Goal: Transaction & Acquisition: Purchase product/service

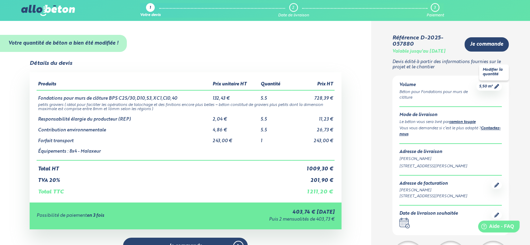
click at [496, 87] on icon at bounding box center [496, 86] width 5 height 5
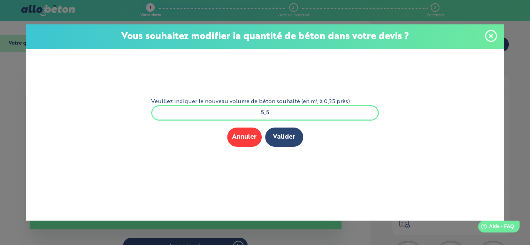
drag, startPoint x: 247, startPoint y: 117, endPoint x: 241, endPoint y: 117, distance: 5.9
click at [241, 117] on input "5,5" at bounding box center [265, 112] width 228 height 15
type input "2"
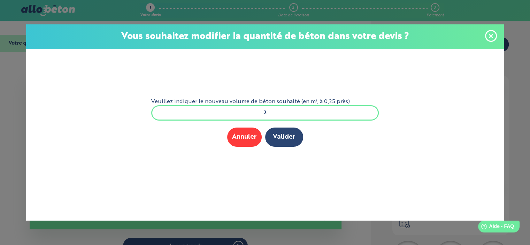
click at [301, 143] on div "Annuler Valider" at bounding box center [265, 136] width 228 height 19
click at [287, 136] on button "Valider" at bounding box center [284, 136] width 38 height 19
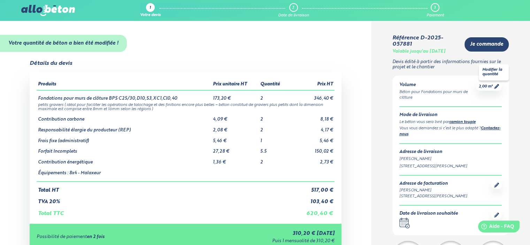
click at [496, 86] on icon at bounding box center [496, 86] width 5 height 5
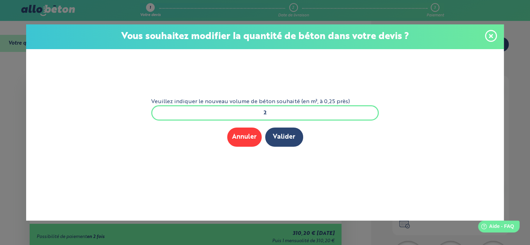
drag, startPoint x: 281, startPoint y: 115, endPoint x: 241, endPoint y: 116, distance: 39.7
click at [241, 116] on input "2" at bounding box center [265, 112] width 228 height 15
type input "5.5"
click at [299, 140] on button "Valider" at bounding box center [284, 136] width 38 height 19
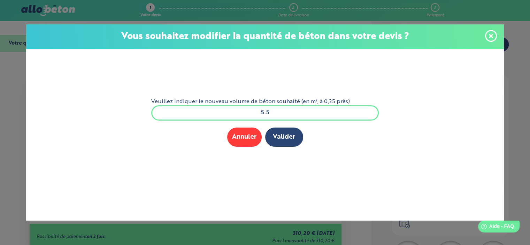
scroll to position [0, 0]
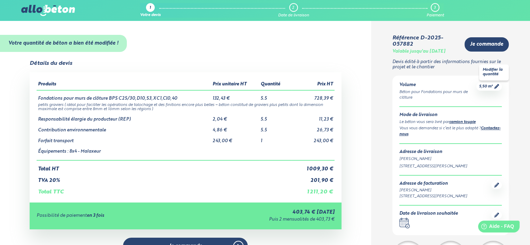
click at [495, 86] on icon at bounding box center [496, 86] width 5 height 5
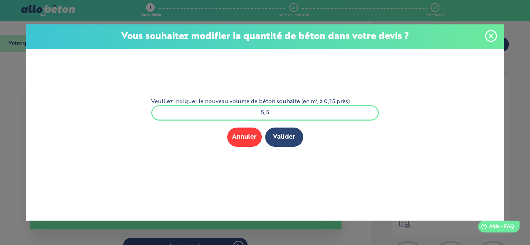
click at [264, 114] on input "5,5" at bounding box center [265, 112] width 228 height 15
drag, startPoint x: 278, startPoint y: 113, endPoint x: 247, endPoint y: 115, distance: 31.4
click at [247, 115] on input "5,5" at bounding box center [265, 112] width 228 height 15
type input "3"
click at [270, 128] on button "Valider" at bounding box center [284, 136] width 38 height 19
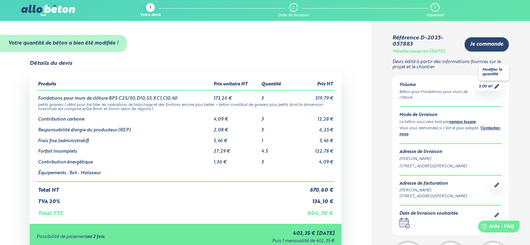
click at [495, 85] on icon at bounding box center [496, 86] width 5 height 5
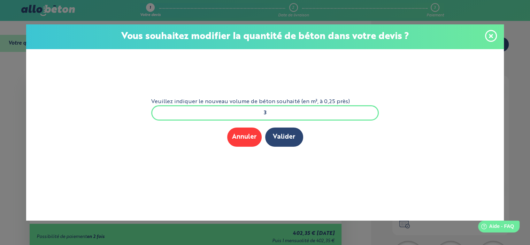
drag, startPoint x: 283, startPoint y: 114, endPoint x: 227, endPoint y: 129, distance: 58.4
click at [227, 129] on form "Veuillez indiquer le nouveau volume de béton souhaité (en m³, à 0,25 près) 3 Me…" at bounding box center [265, 124] width 239 height 150
type input "4"
click at [298, 139] on button "Valider" at bounding box center [284, 136] width 38 height 19
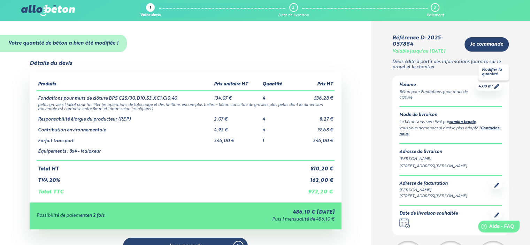
click at [495, 86] on icon at bounding box center [496, 86] width 5 height 5
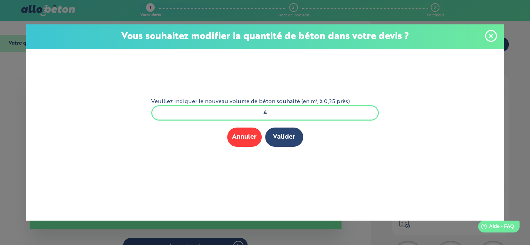
drag, startPoint x: 282, startPoint y: 109, endPoint x: 232, endPoint y: 115, distance: 50.5
click at [233, 115] on input "4" at bounding box center [265, 112] width 228 height 15
type input "3"
click at [295, 134] on button "Valider" at bounding box center [284, 136] width 38 height 19
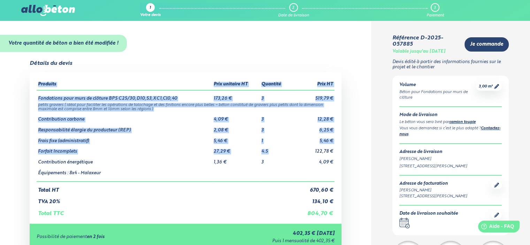
drag, startPoint x: 337, startPoint y: 152, endPoint x: 347, endPoint y: 152, distance: 9.4
click at [347, 152] on div "Détails du devis Produits Prix unitaire HT Quantité Prix HT Fondations pour mur…" at bounding box center [185, 193] width 371 height 266
click at [333, 154] on td "122,78 €" at bounding box center [314, 149] width 42 height 11
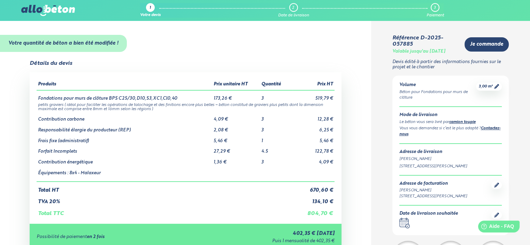
click at [498, 85] on icon at bounding box center [496, 86] width 5 height 5
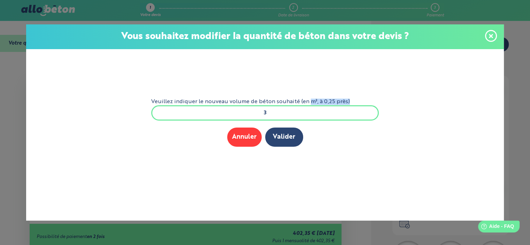
drag, startPoint x: 307, startPoint y: 102, endPoint x: 266, endPoint y: 109, distance: 41.1
click at [281, 109] on form "Veuillez indiquer le nouveau volume de béton souhaité (en m³, à 0,25 près) 3 Me…" at bounding box center [265, 124] width 239 height 150
drag, startPoint x: 266, startPoint y: 109, endPoint x: 245, endPoint y: 113, distance: 21.1
click at [252, 111] on input "3" at bounding box center [265, 112] width 228 height 15
type input "4"
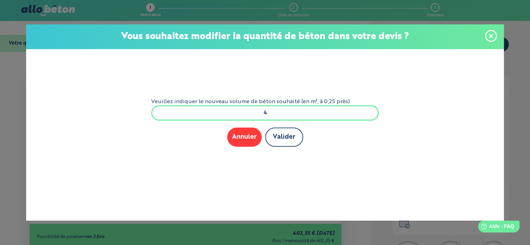
click at [297, 136] on button "Valider" at bounding box center [284, 136] width 38 height 19
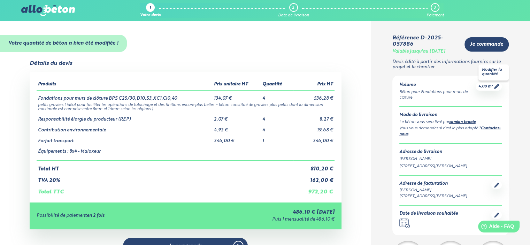
click at [501, 85] on div "4,00 m³" at bounding box center [488, 87] width 26 height 8
click at [498, 84] on icon at bounding box center [496, 86] width 5 height 5
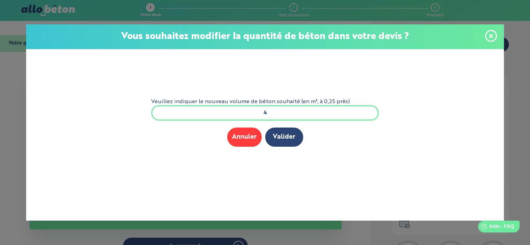
drag, startPoint x: 288, startPoint y: 113, endPoint x: 249, endPoint y: 108, distance: 39.3
click at [249, 108] on input "4" at bounding box center [265, 112] width 228 height 15
type input "3.5"
click at [280, 138] on button "Valider" at bounding box center [284, 136] width 38 height 19
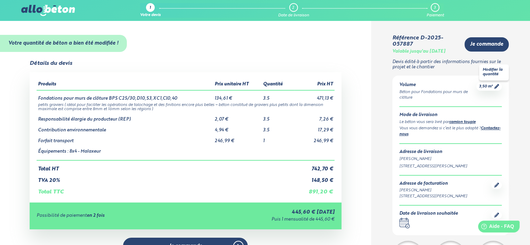
click at [496, 87] on icon at bounding box center [496, 86] width 5 height 5
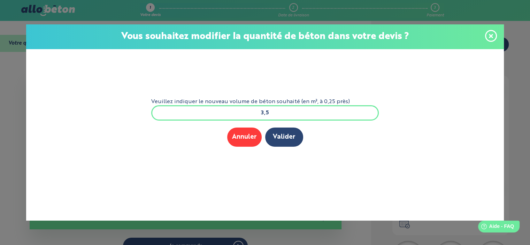
drag, startPoint x: 301, startPoint y: 113, endPoint x: 235, endPoint y: 111, distance: 65.8
click at [235, 111] on input "3,5" at bounding box center [265, 112] width 228 height 15
type input "5.5"
click at [295, 145] on button "Valider" at bounding box center [284, 136] width 38 height 19
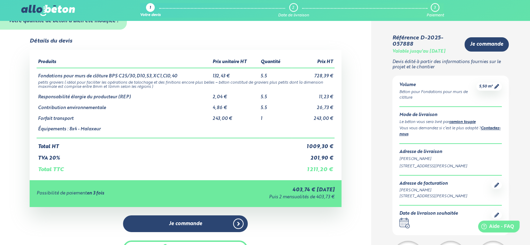
scroll to position [35, 0]
